Goal: Communication & Community: Answer question/provide support

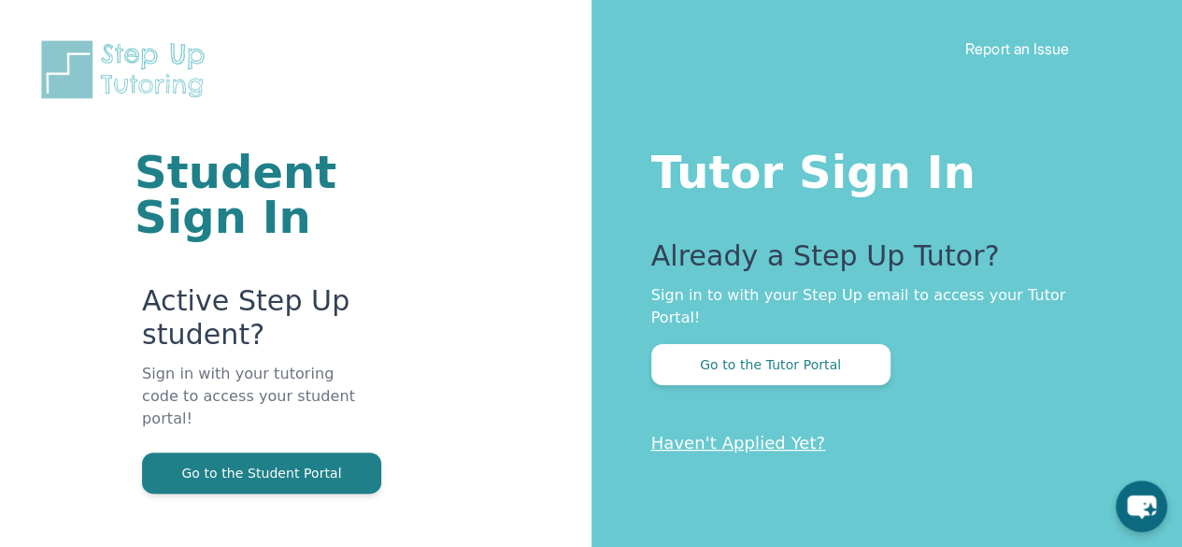
scroll to position [112, 0]
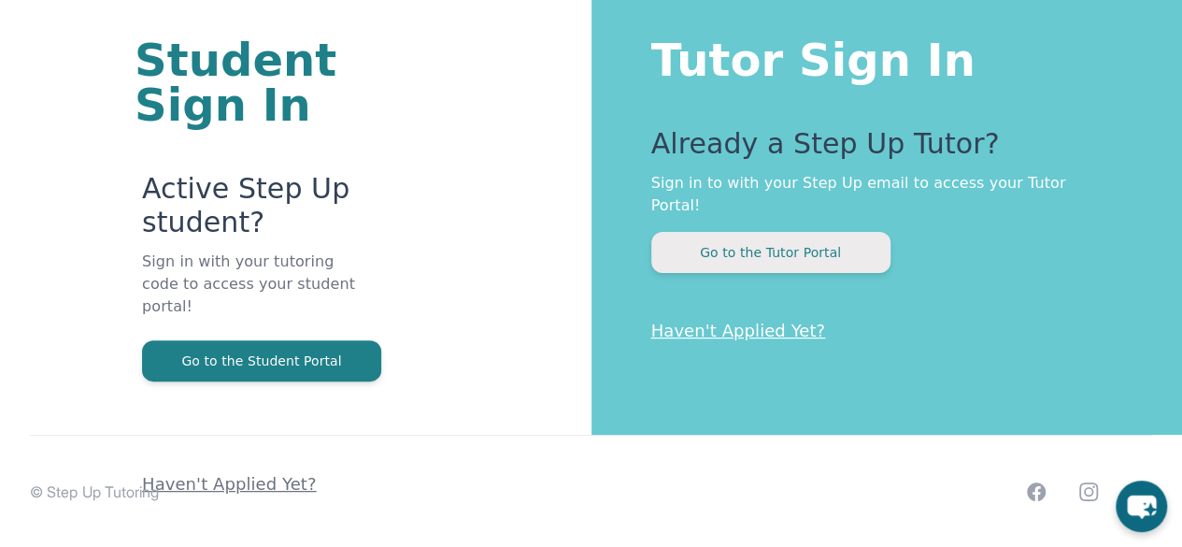
click at [781, 232] on button "Go to the Tutor Portal" at bounding box center [770, 252] width 239 height 41
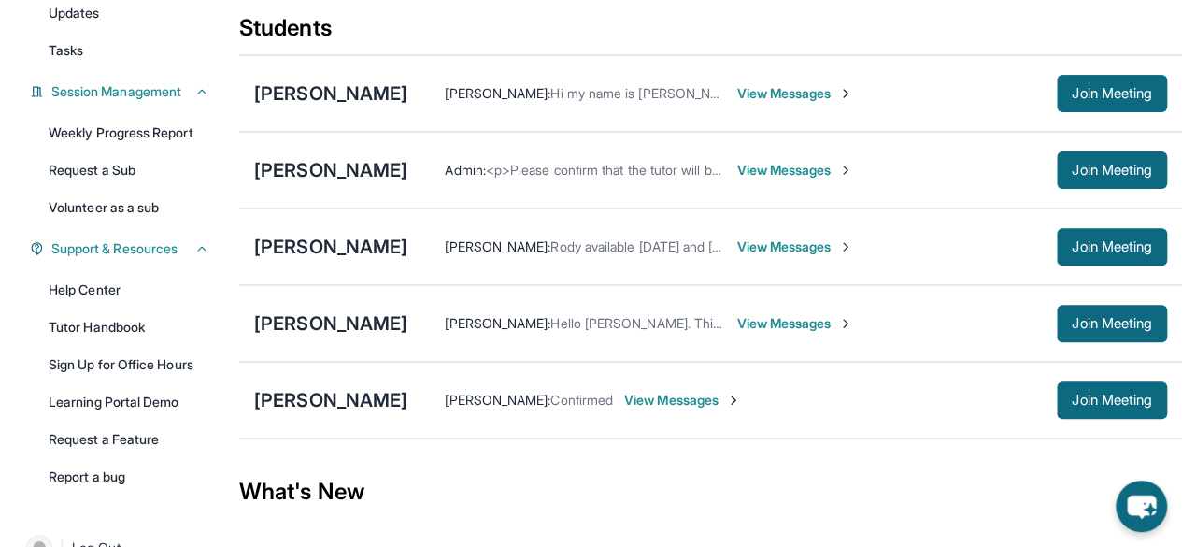
scroll to position [220, 0]
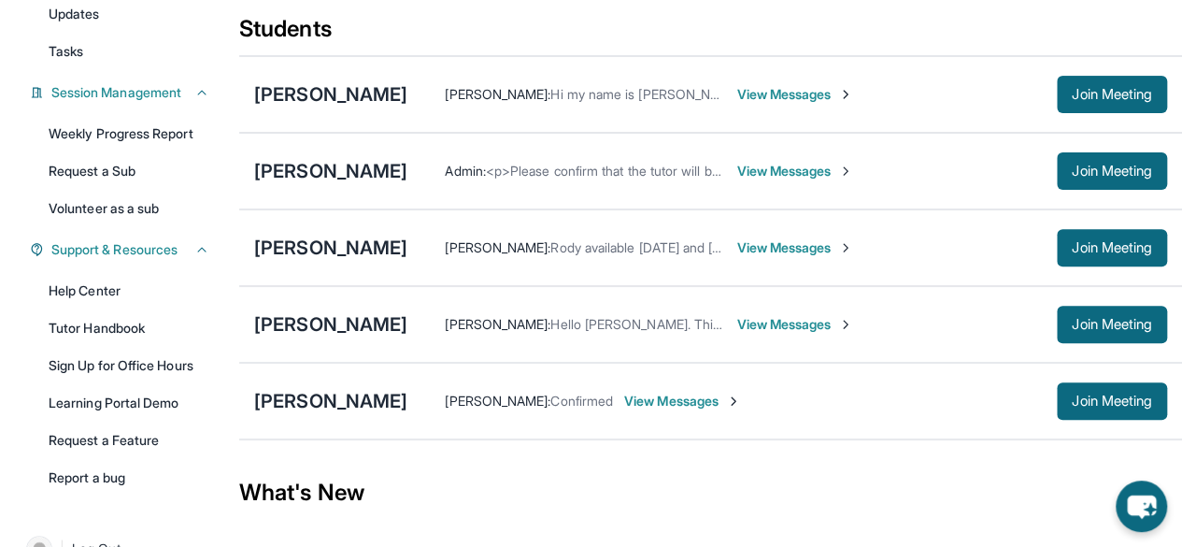
click at [736, 257] on span "View Messages" at bounding box center [794, 247] width 117 height 19
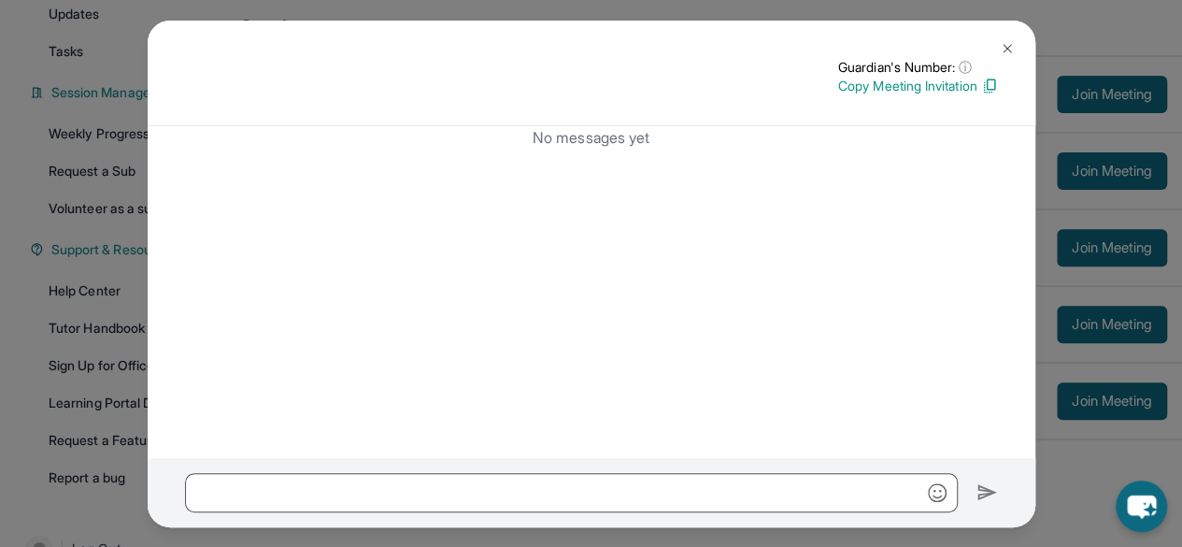
click at [942, 93] on p "Copy Meeting Invitation" at bounding box center [918, 86] width 160 height 19
click at [912, 91] on p "Copy Meeting Invitation" at bounding box center [918, 86] width 160 height 19
click at [1011, 46] on img at bounding box center [1007, 48] width 15 height 15
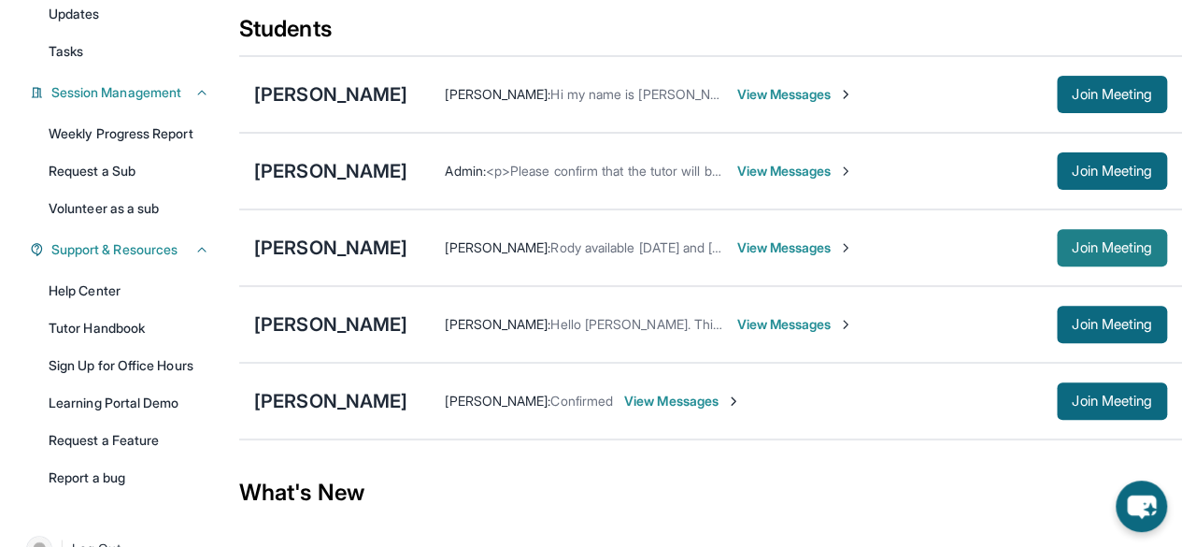
click at [1072, 253] on span "Join Meeting" at bounding box center [1112, 247] width 80 height 11
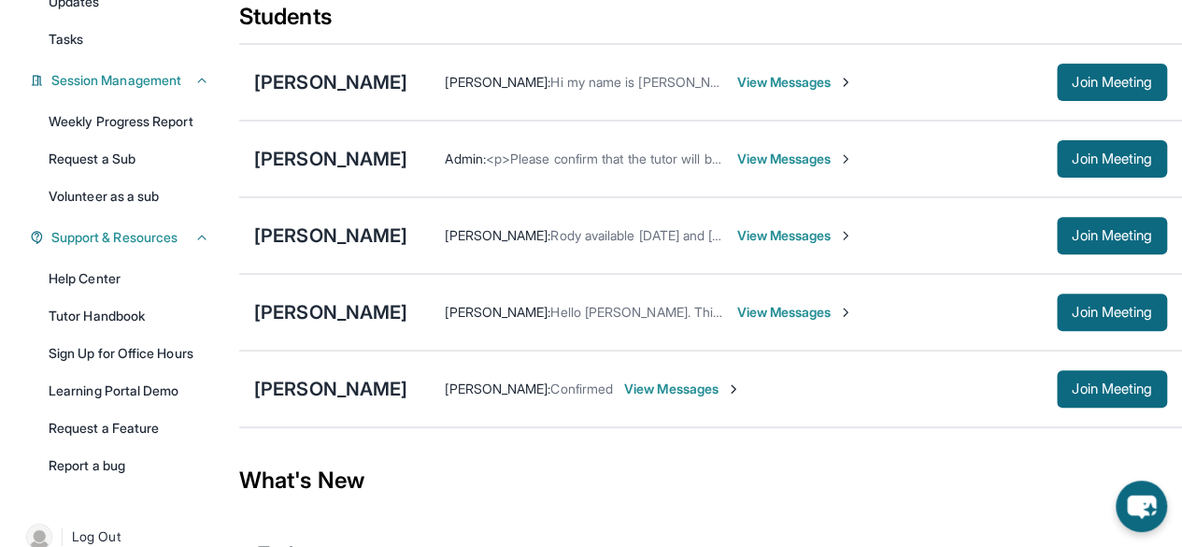
scroll to position [233, 0]
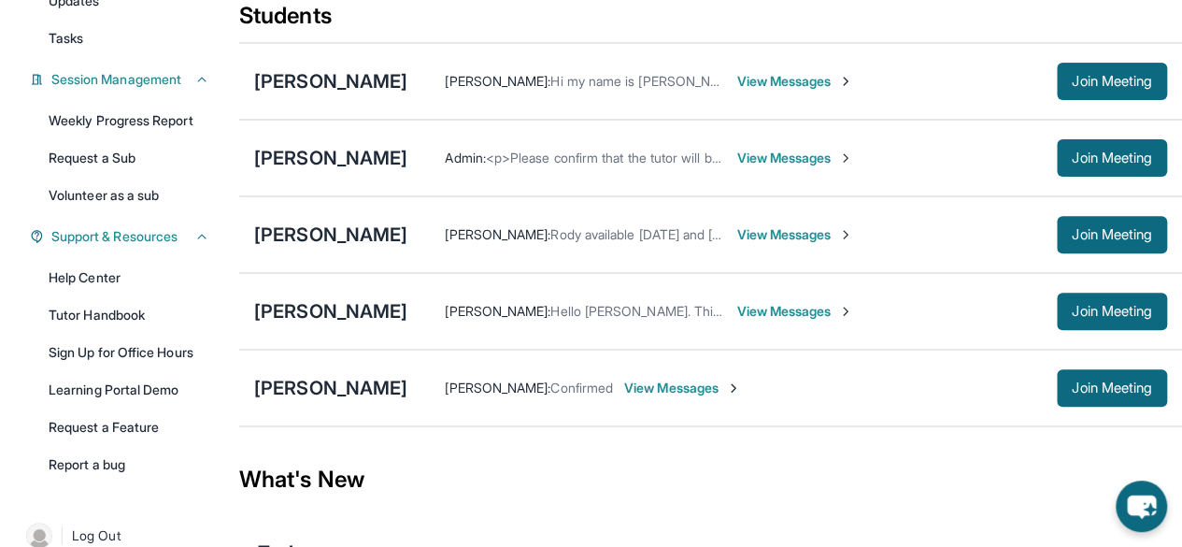
click at [746, 244] on span "View Messages" at bounding box center [794, 234] width 117 height 19
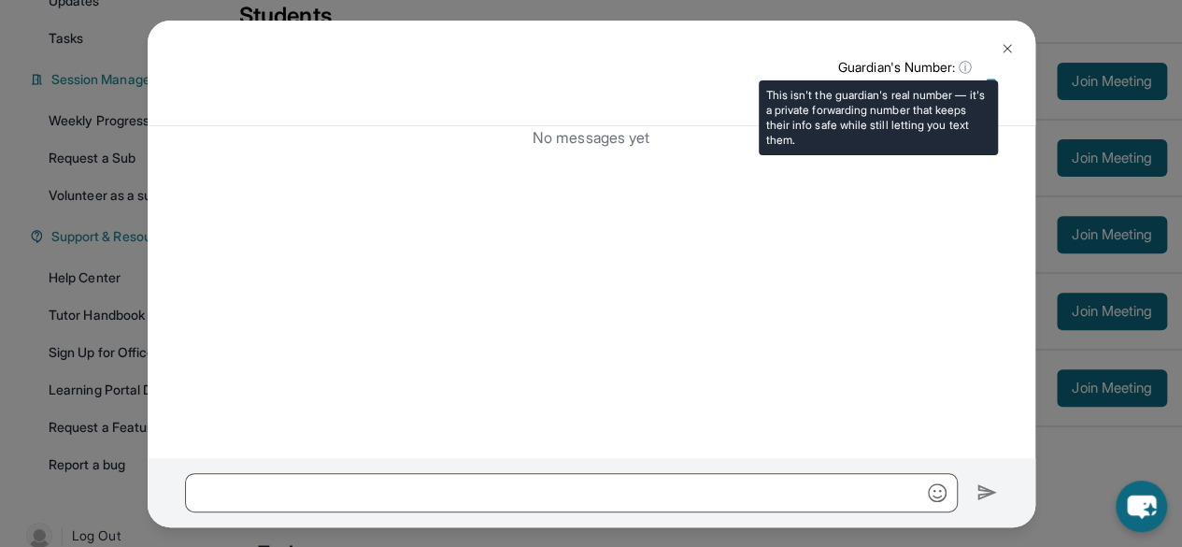
click at [964, 68] on span "ⓘ" at bounding box center [965, 67] width 13 height 19
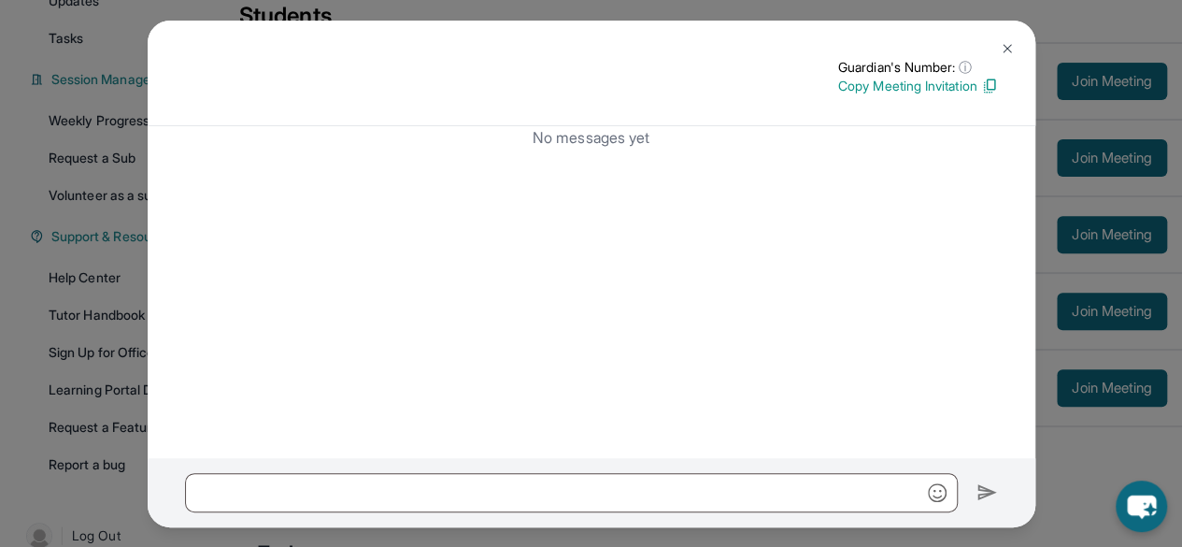
click at [903, 90] on p "Copy Meeting Invitation" at bounding box center [918, 86] width 160 height 19
click at [1010, 36] on button at bounding box center [1007, 48] width 37 height 37
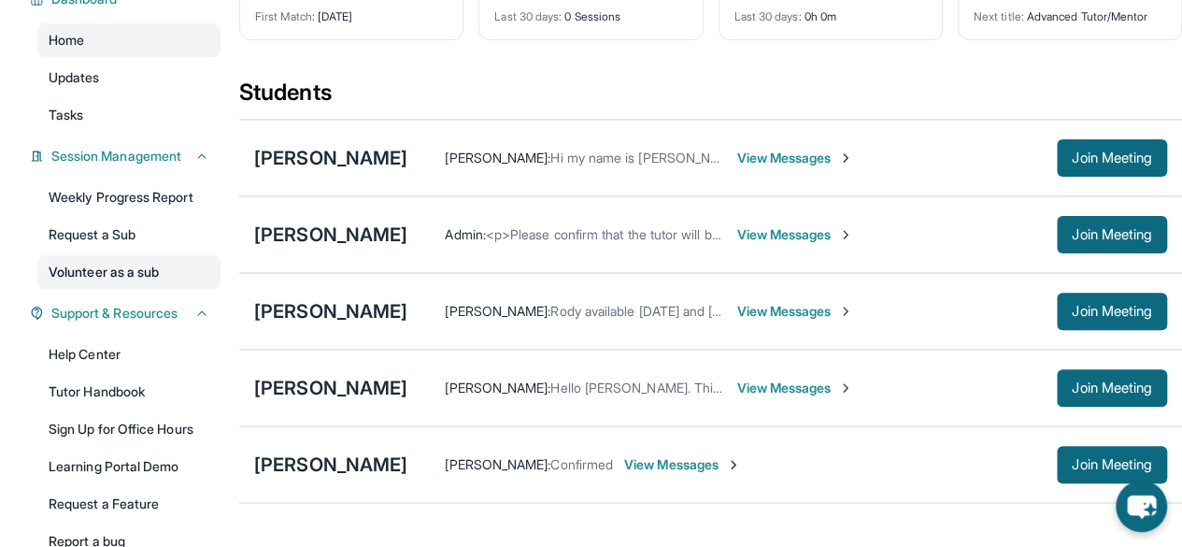
scroll to position [154, 0]
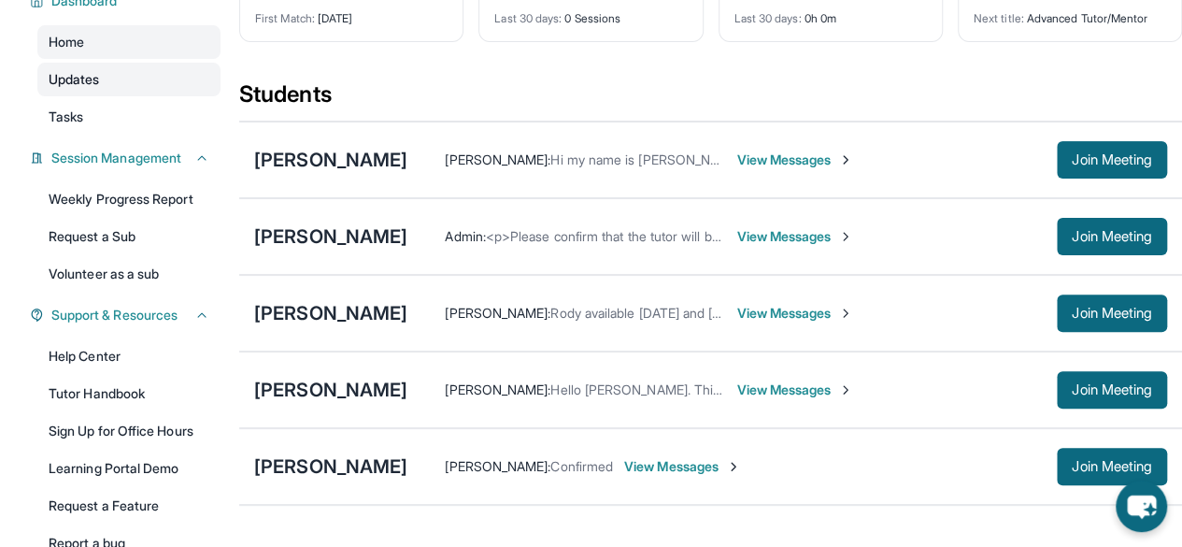
click at [103, 96] on link "Updates" at bounding box center [128, 80] width 183 height 34
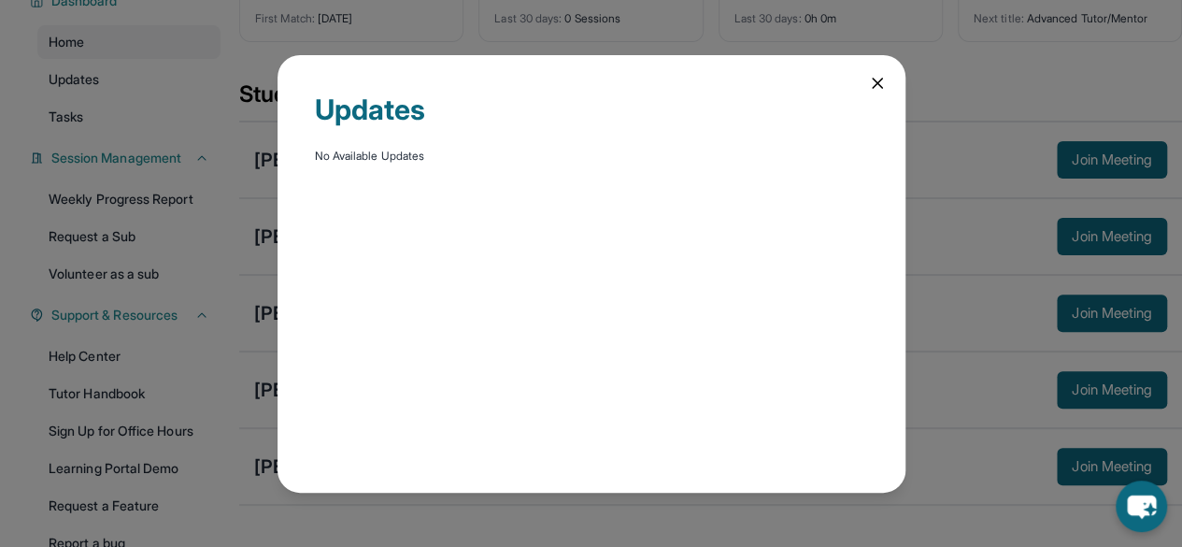
click at [862, 91] on div "Updates No Available Updates" at bounding box center [592, 273] width 628 height 437
click at [870, 88] on icon at bounding box center [877, 83] width 19 height 19
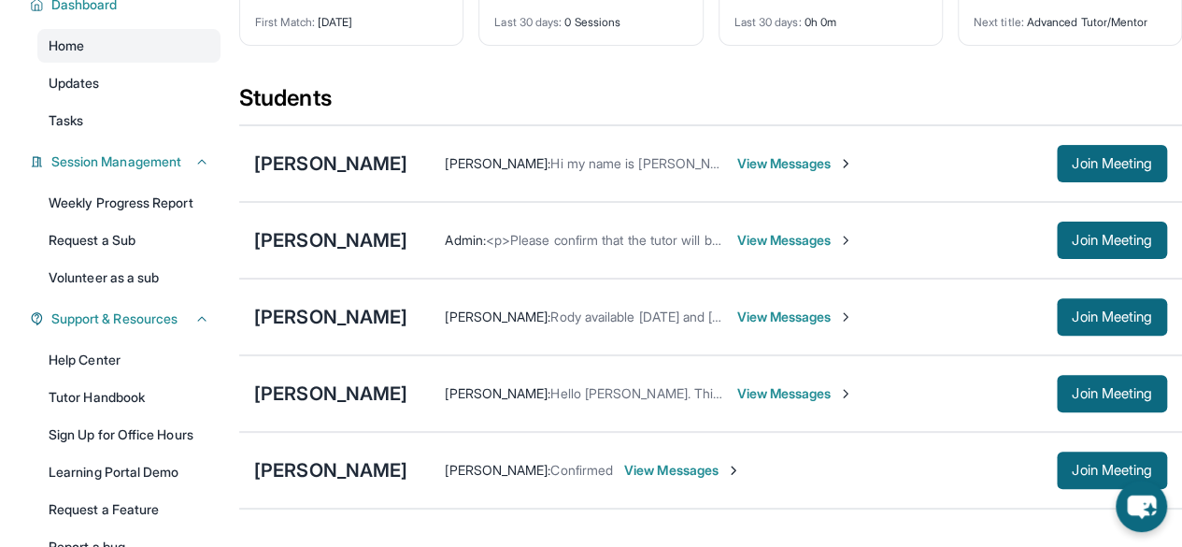
scroll to position [167, 0]
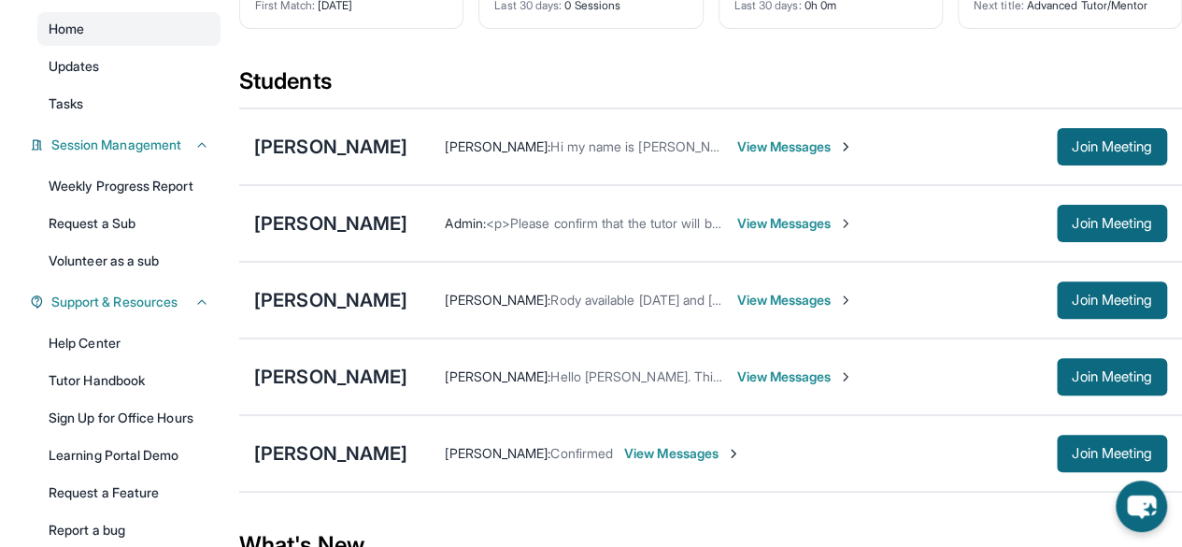
click at [811, 386] on span "View Messages" at bounding box center [794, 376] width 117 height 19
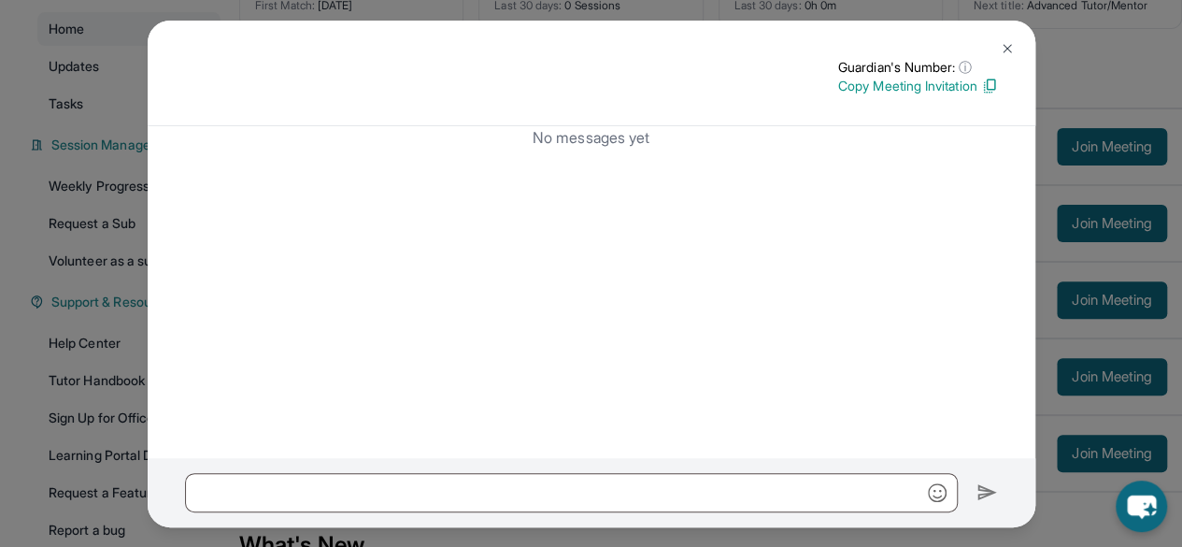
click at [914, 87] on p "Copy Meeting Invitation" at bounding box center [918, 86] width 160 height 19
click at [1002, 57] on button at bounding box center [1007, 48] width 37 height 37
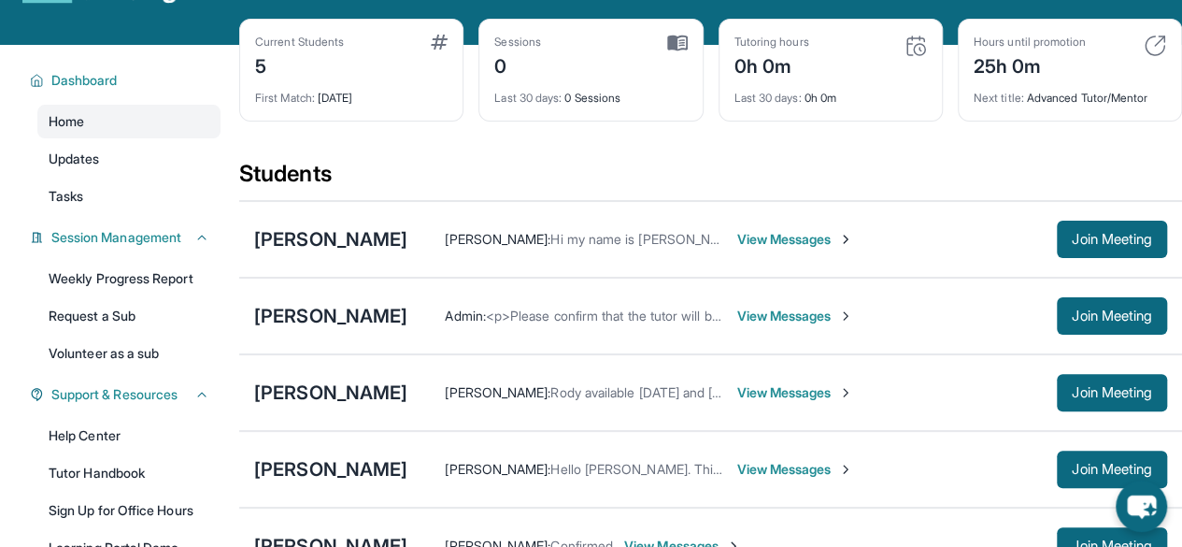
scroll to position [77, 0]
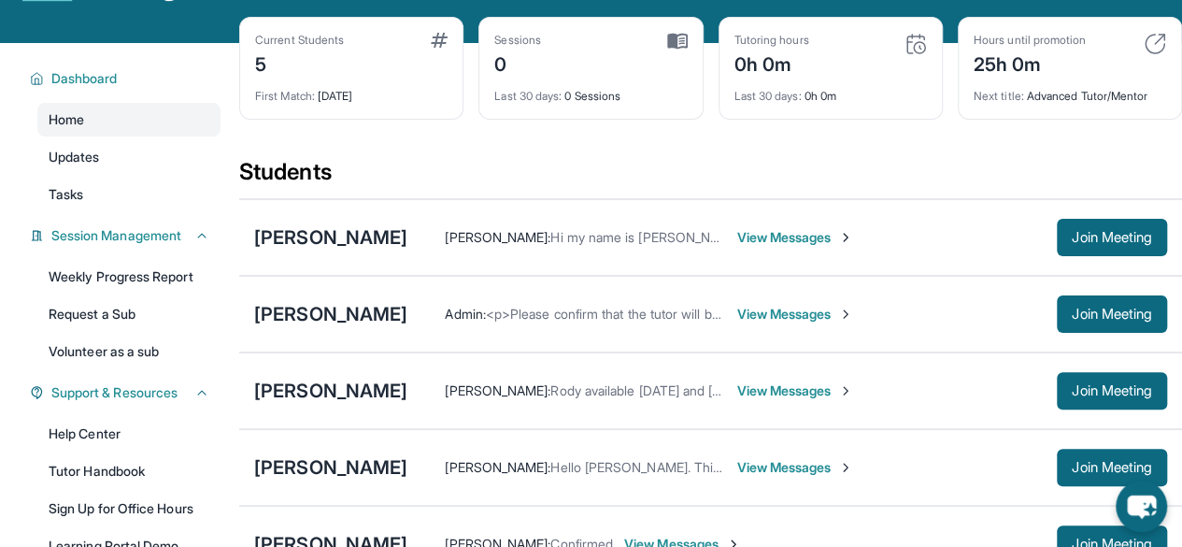
click at [445, 398] on span "[PERSON_NAME] :" at bounding box center [498, 390] width 106 height 16
click at [736, 397] on span "View Messages" at bounding box center [794, 390] width 117 height 19
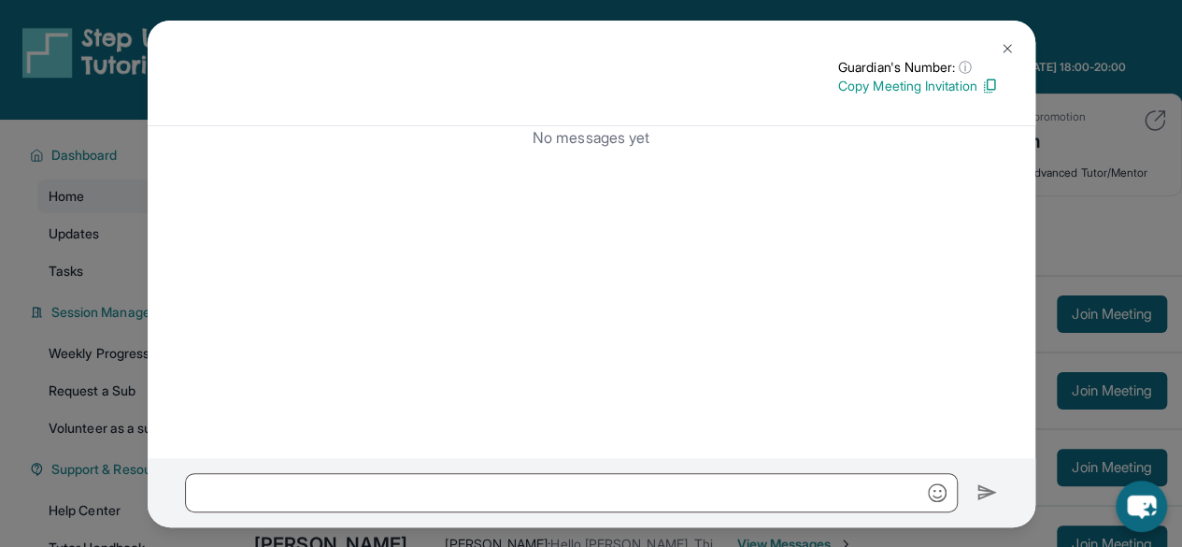
scroll to position [377, 0]
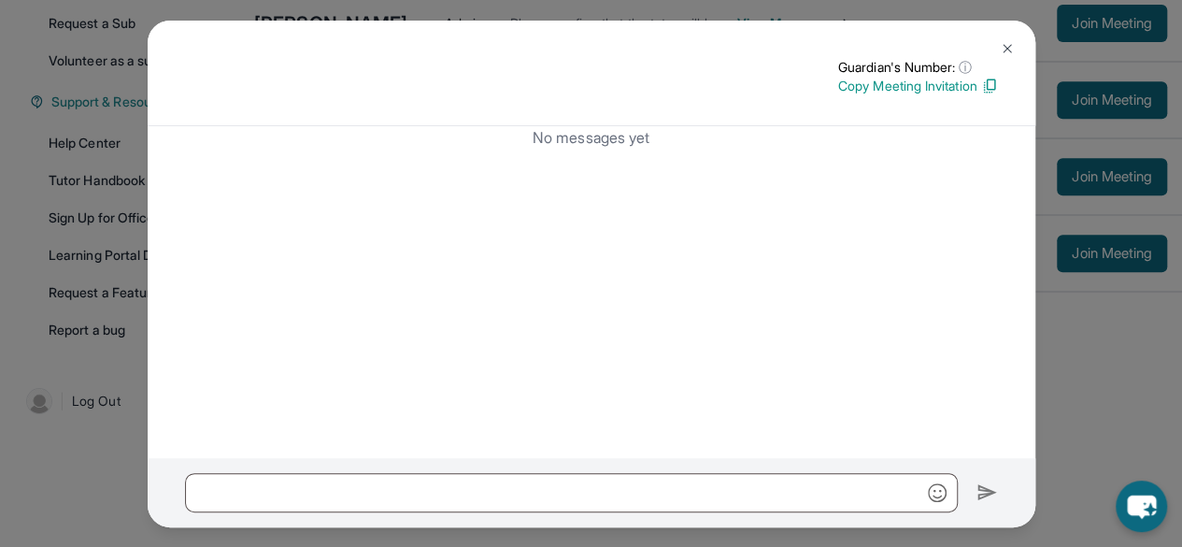
click at [912, 86] on p "Copy Meeting Invitation" at bounding box center [918, 86] width 160 height 19
click at [1000, 50] on img at bounding box center [1007, 48] width 15 height 15
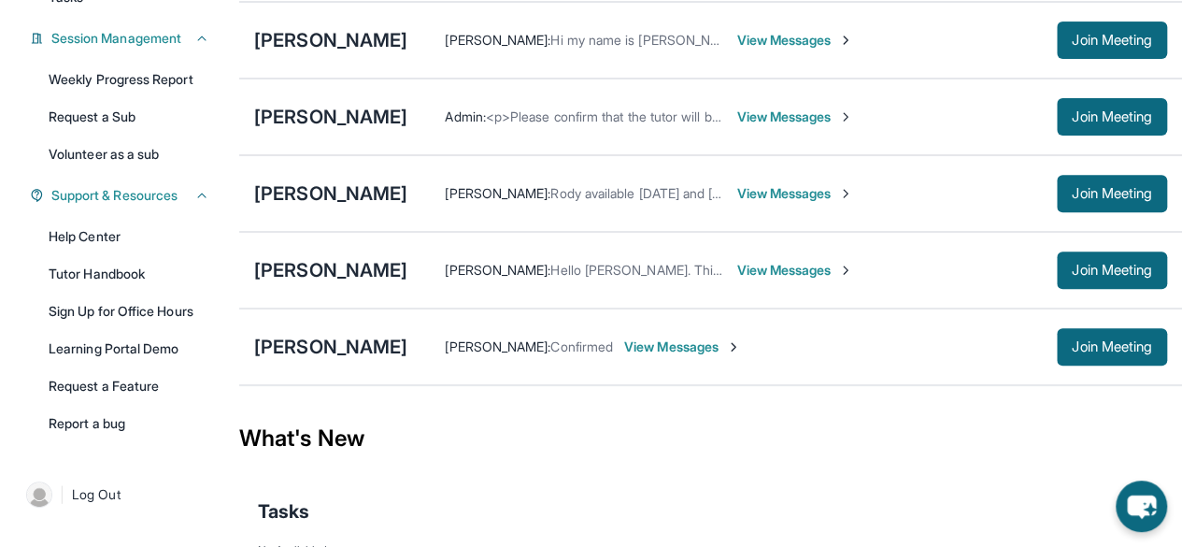
scroll to position [270, 0]
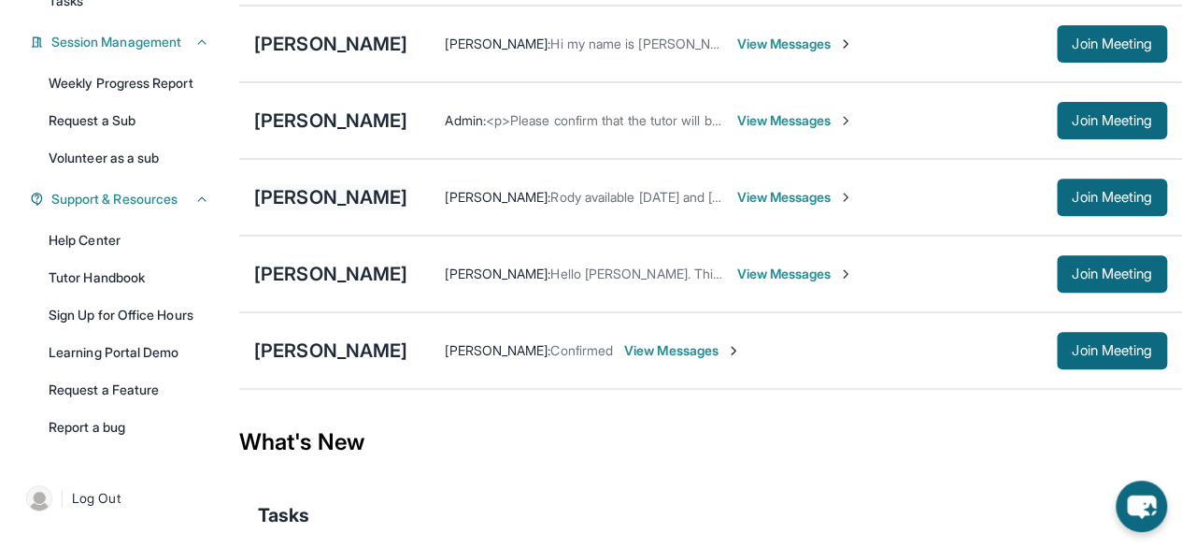
click at [299, 209] on div "[PERSON_NAME]" at bounding box center [330, 197] width 153 height 26
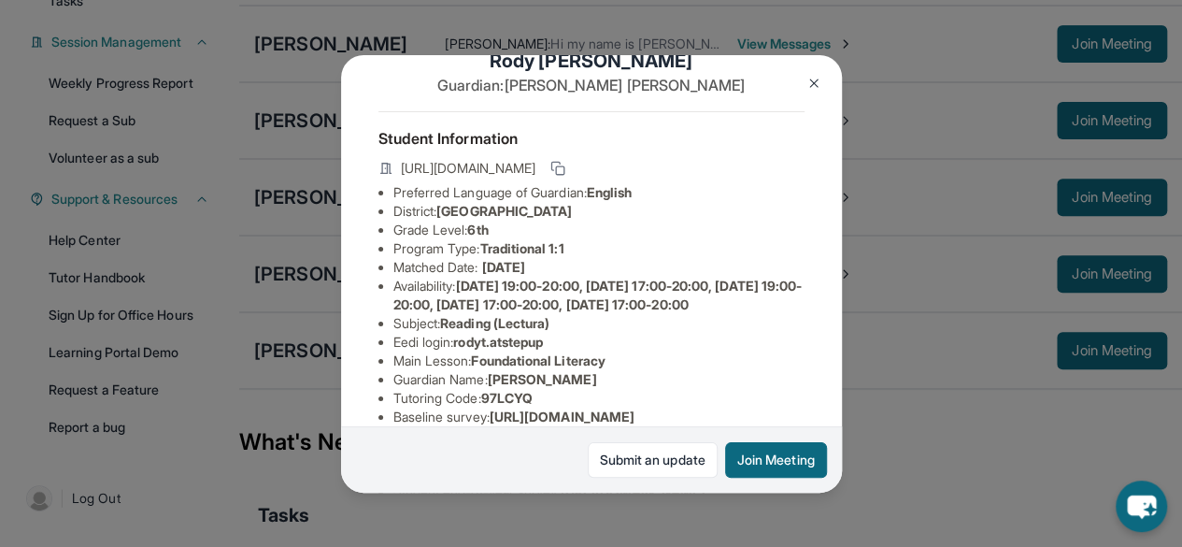
scroll to position [42, 0]
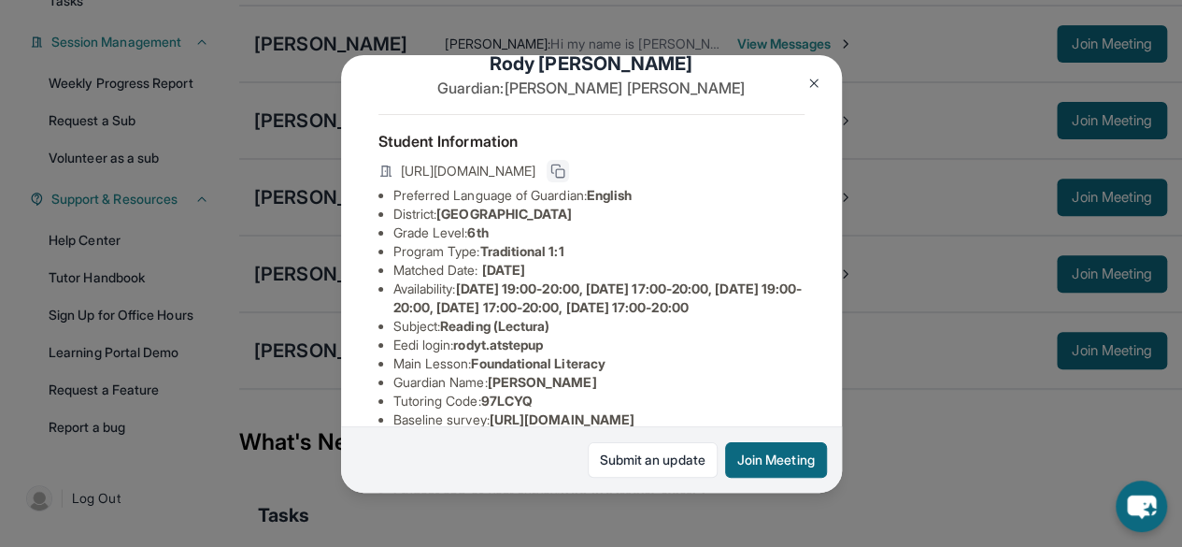
click at [565, 178] on icon at bounding box center [557, 171] width 15 height 15
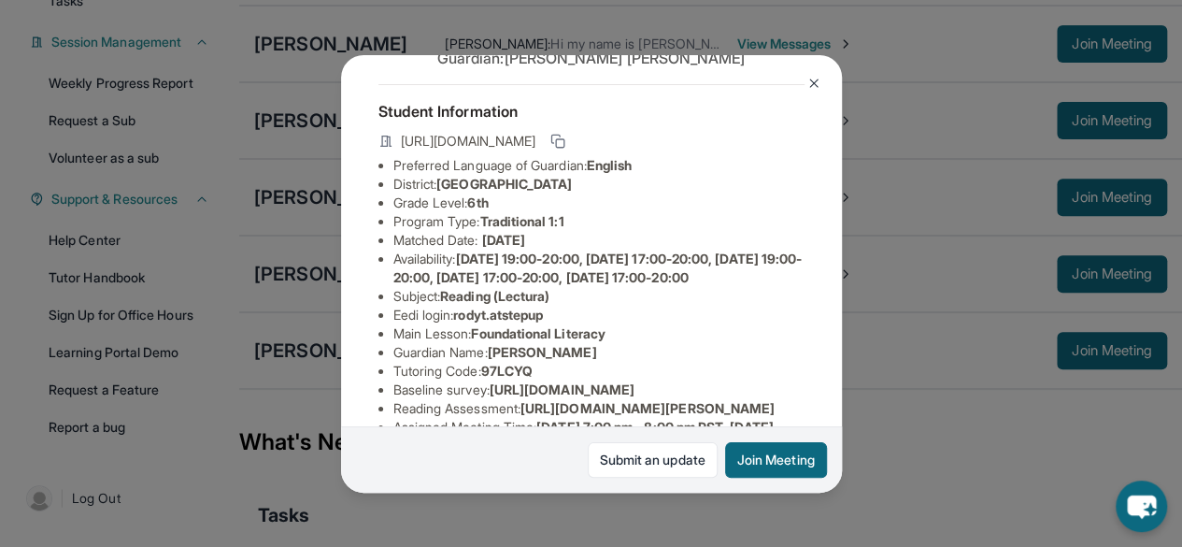
scroll to position [0, 0]
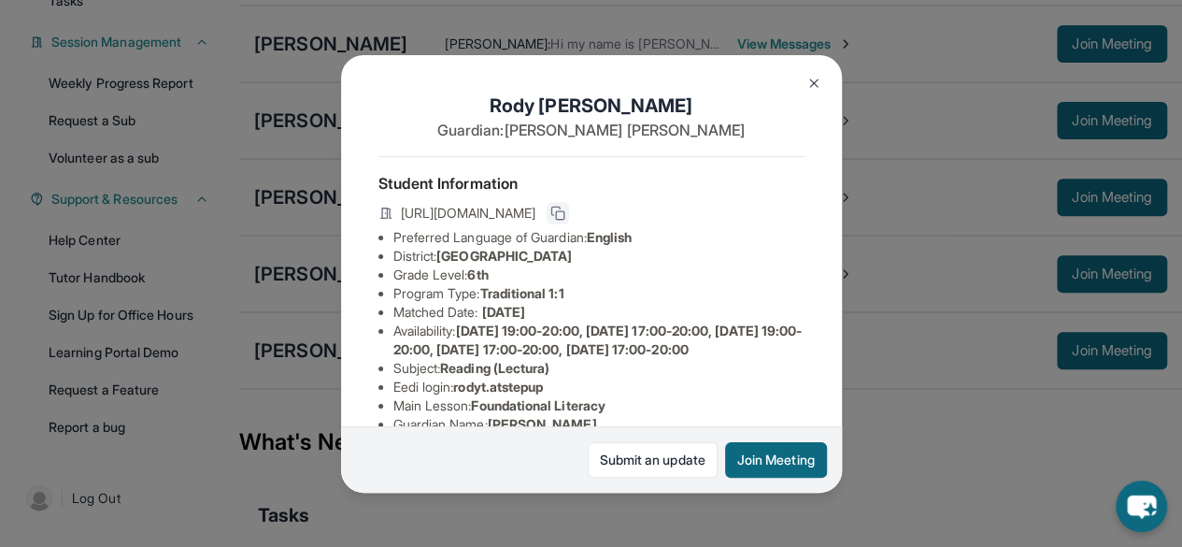
click at [565, 213] on icon at bounding box center [557, 213] width 15 height 15
drag, startPoint x: 400, startPoint y: 210, endPoint x: 675, endPoint y: 235, distance: 275.9
click at [535, 222] on span "[URL][DOMAIN_NAME]" at bounding box center [468, 213] width 135 height 19
copy span "[URL][DOMAIN_NAME]"
click at [817, 87] on img at bounding box center [813, 83] width 15 height 15
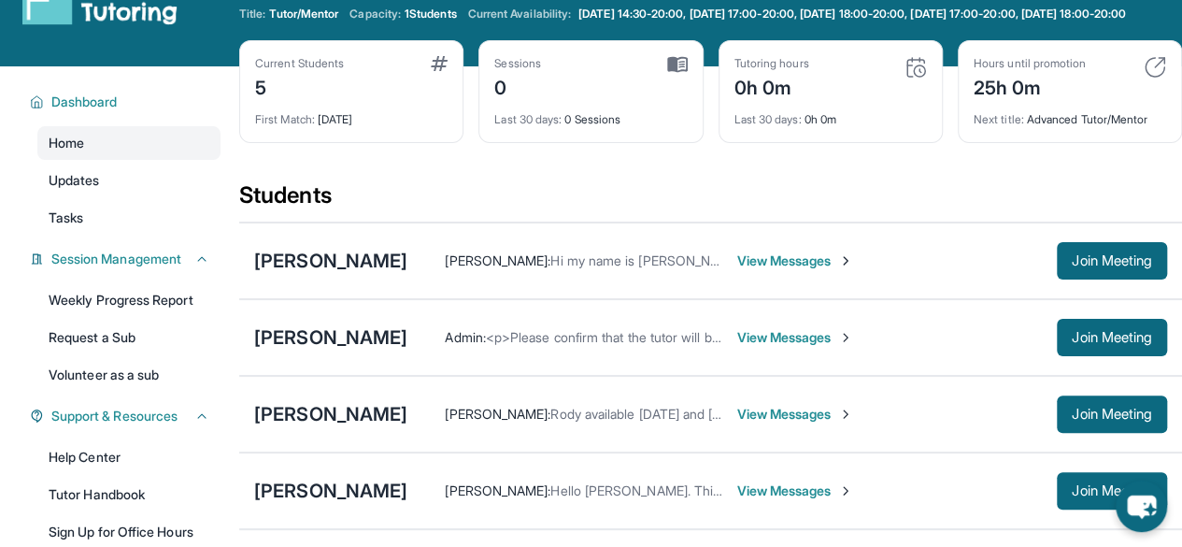
scroll to position [54, 0]
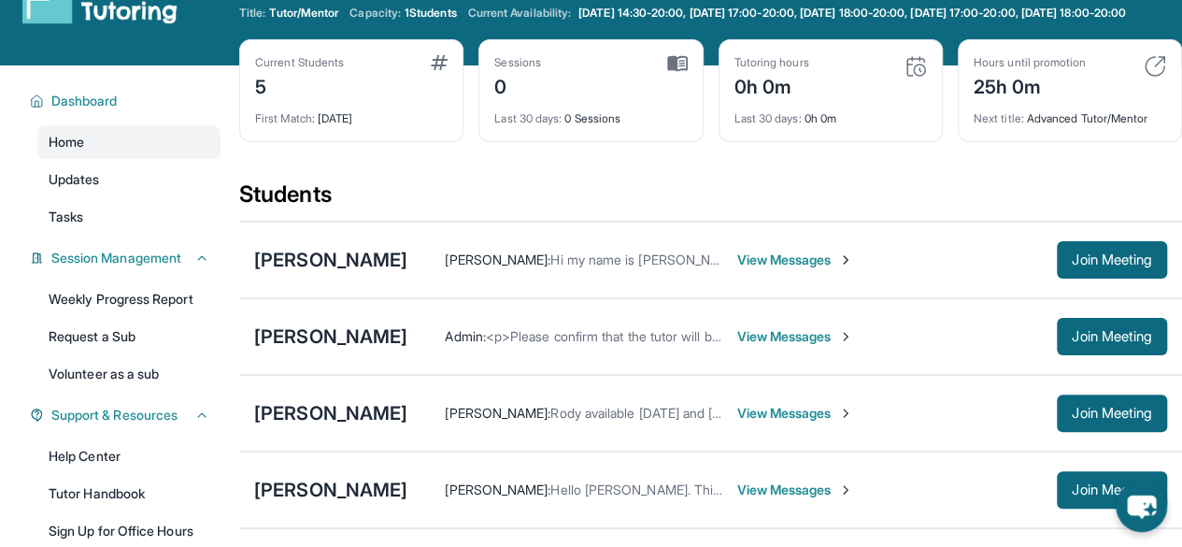
drag, startPoint x: 252, startPoint y: 231, endPoint x: 281, endPoint y: 86, distance: 147.7
click at [281, 86] on div "5" at bounding box center [299, 85] width 89 height 30
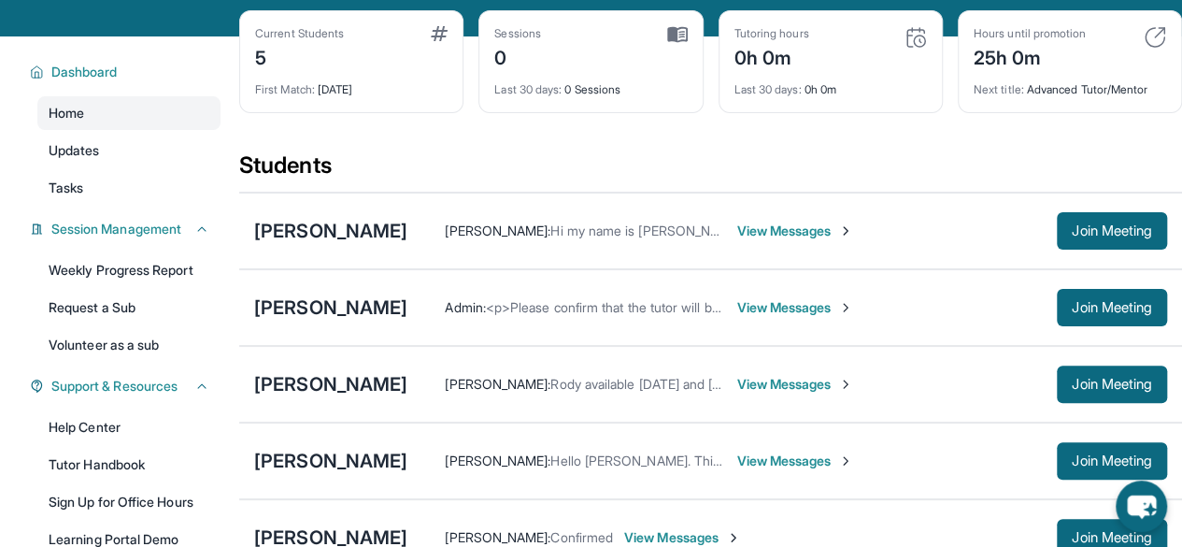
scroll to position [86, 0]
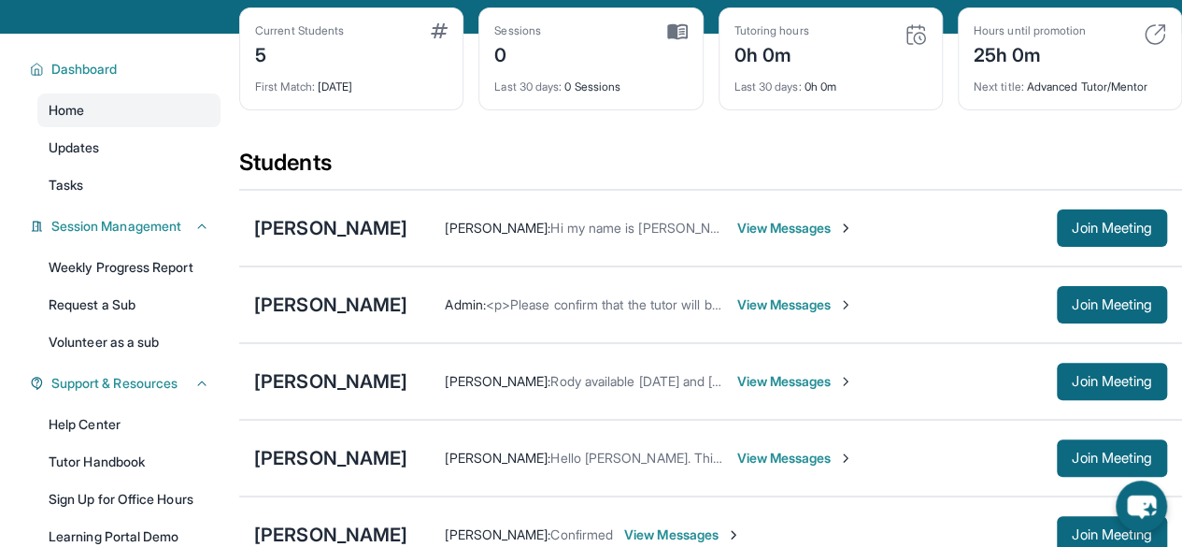
click at [853, 237] on span "View Messages" at bounding box center [794, 228] width 117 height 19
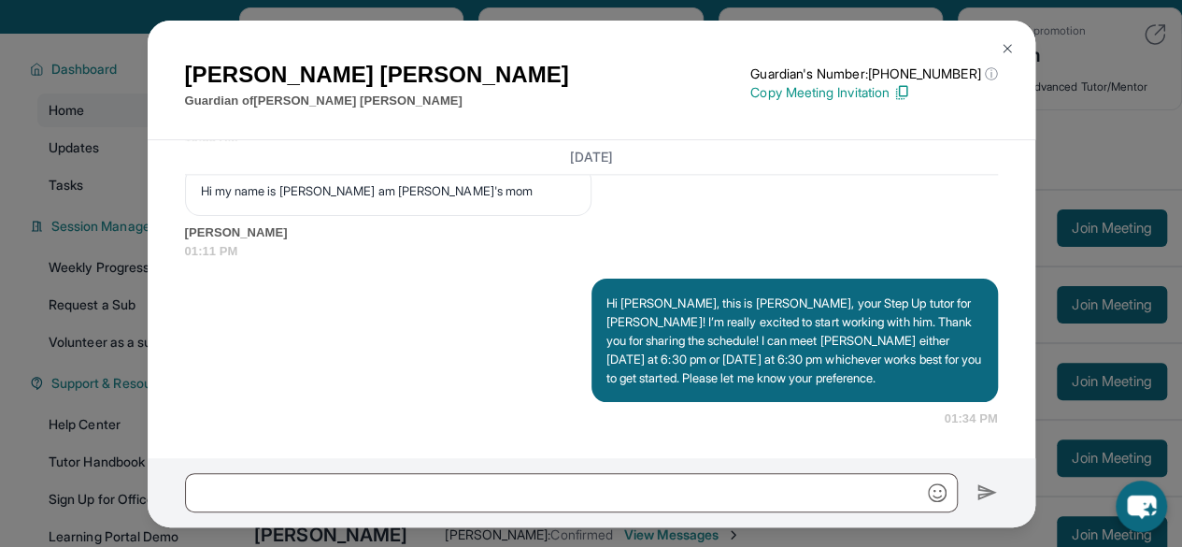
scroll to position [377, 0]
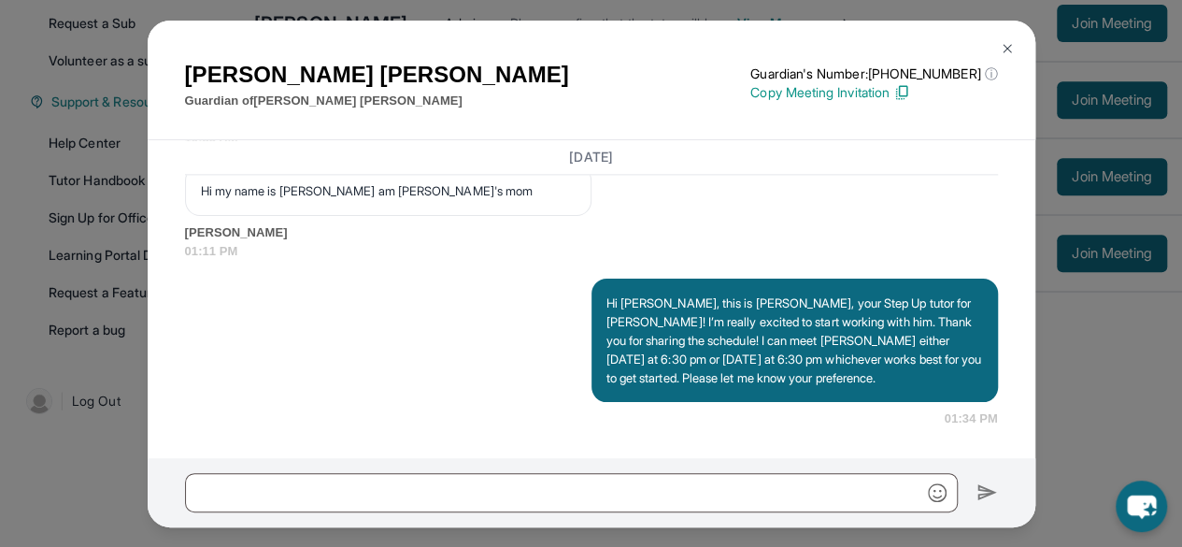
click at [910, 93] on img at bounding box center [901, 92] width 17 height 17
click at [1004, 54] on img at bounding box center [1007, 48] width 15 height 15
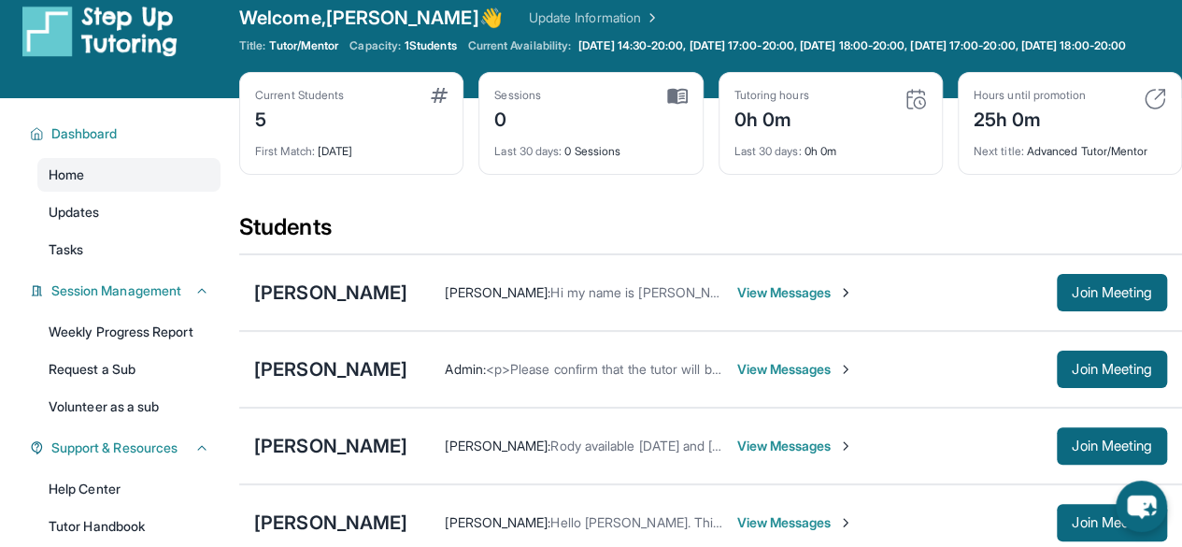
scroll to position [0, 0]
